Goal: Find contact information: Find contact information

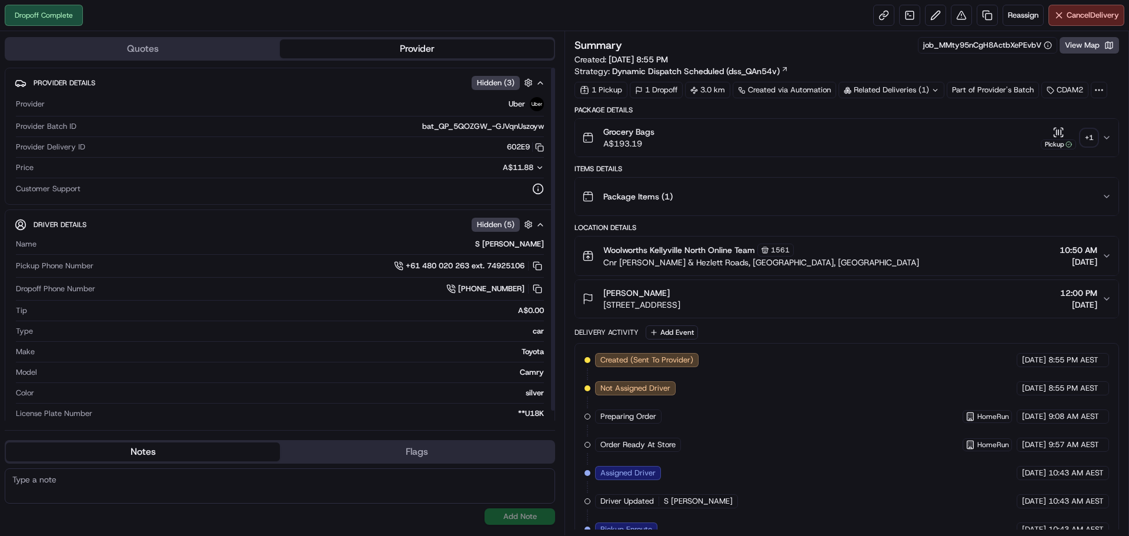
click at [213, 259] on div "Name S [PERSON_NAME] Pickup Phone Number +61 480 020 263 ext. 74925106 Dropoff …" at bounding box center [280, 328] width 530 height 189
click at [256, 266] on div "+61 480 020 263 ext. 74925106" at bounding box center [321, 265] width 446 height 13
